Goal: Navigation & Orientation: Find specific page/section

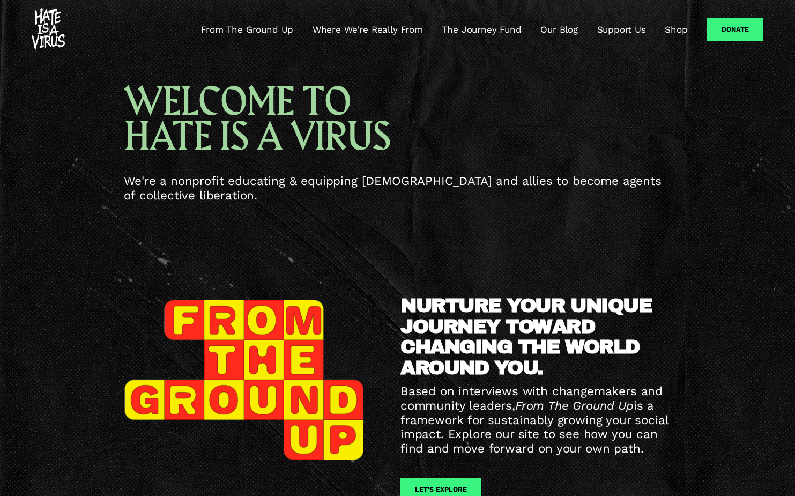
click at [268, 28] on link "From The Ground Up" at bounding box center [247, 29] width 92 height 13
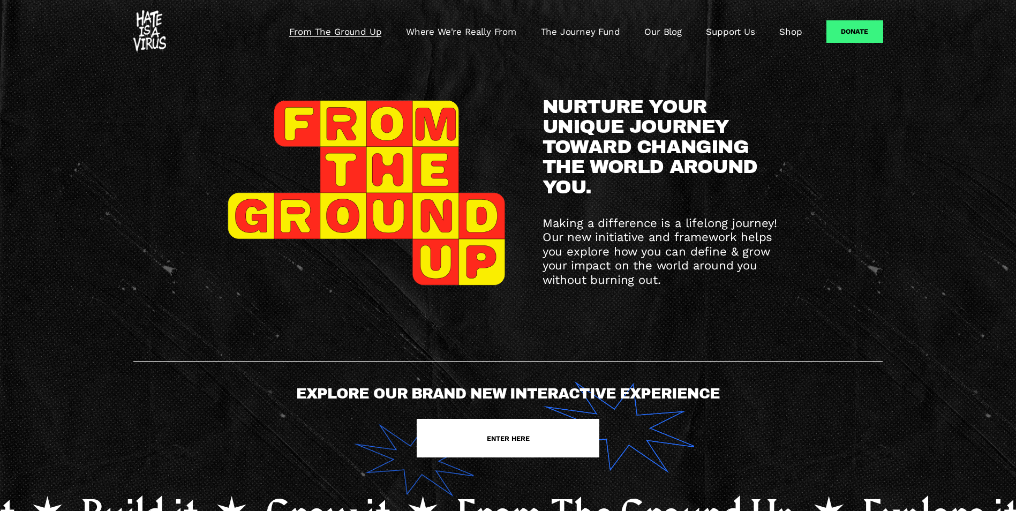
click at [462, 31] on link "Where We're Really From" at bounding box center [461, 31] width 110 height 13
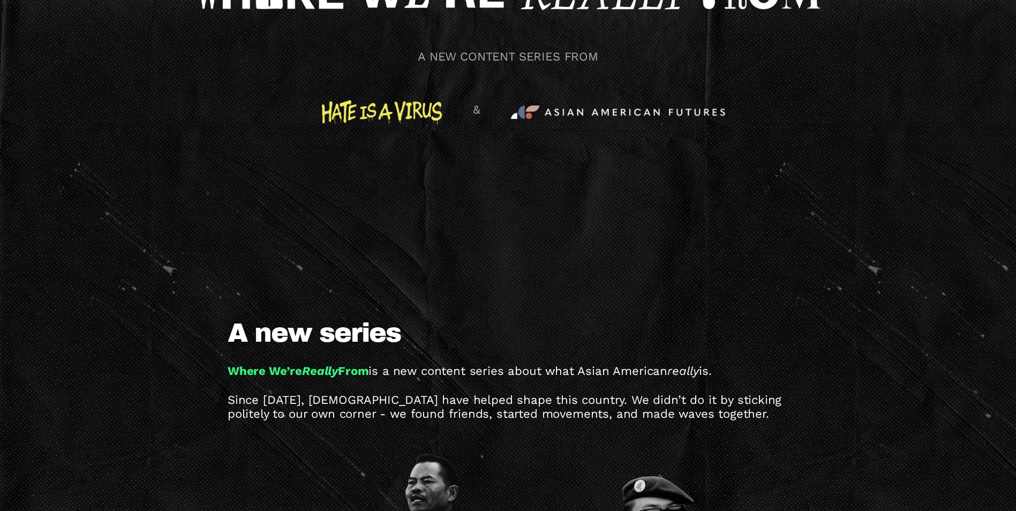
scroll to position [375, 0]
